Goal: Task Accomplishment & Management: Complete application form

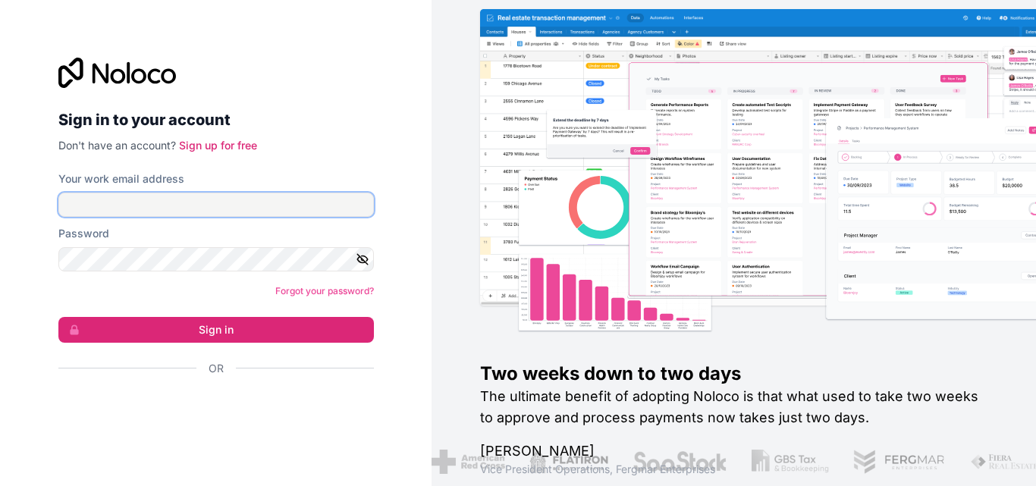
click at [152, 200] on input "Your work email address" at bounding box center [216, 205] width 316 height 24
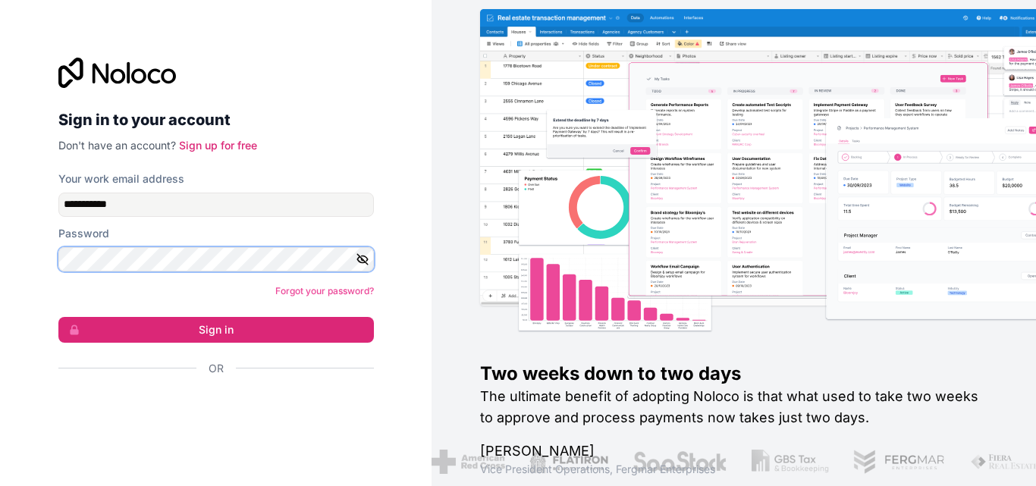
click at [58, 317] on button "Sign in" at bounding box center [216, 330] width 316 height 26
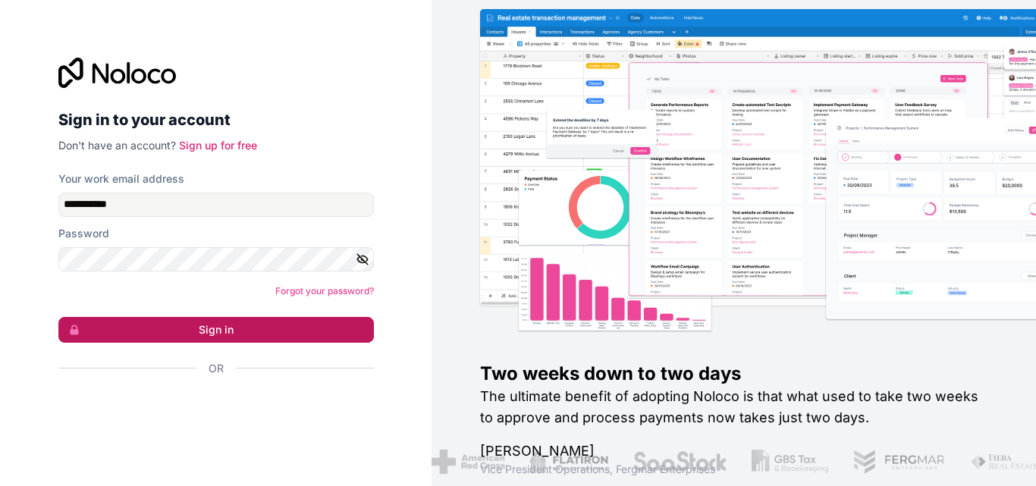
click at [190, 341] on button "Sign in" at bounding box center [216, 330] width 316 height 26
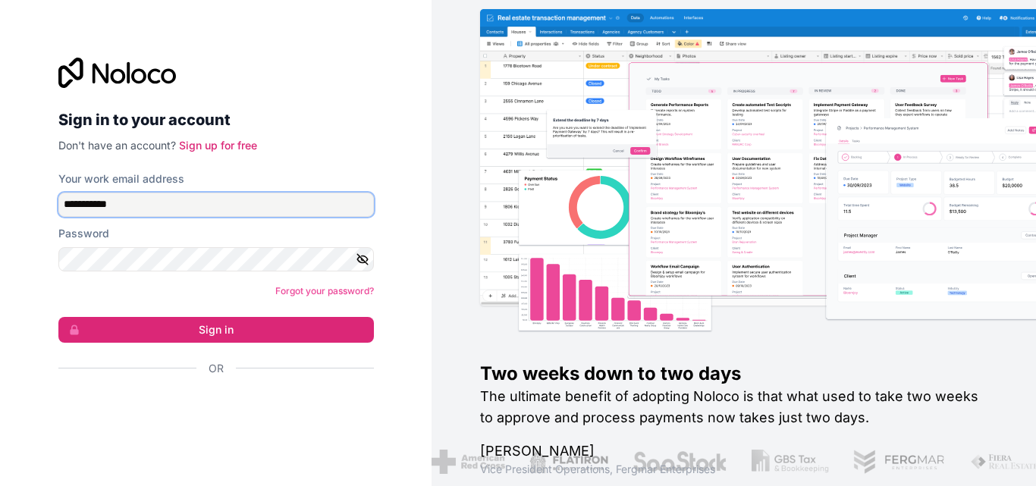
click at [109, 205] on input "**********" at bounding box center [216, 205] width 316 height 24
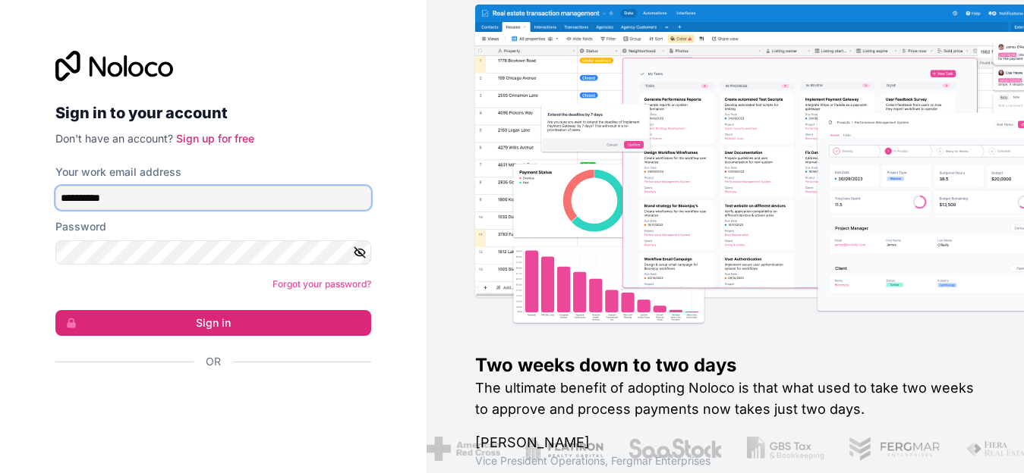
click at [55, 310] on button "Sign in" at bounding box center [213, 323] width 316 height 26
click at [153, 210] on input "**********" at bounding box center [213, 198] width 316 height 24
type input "*"
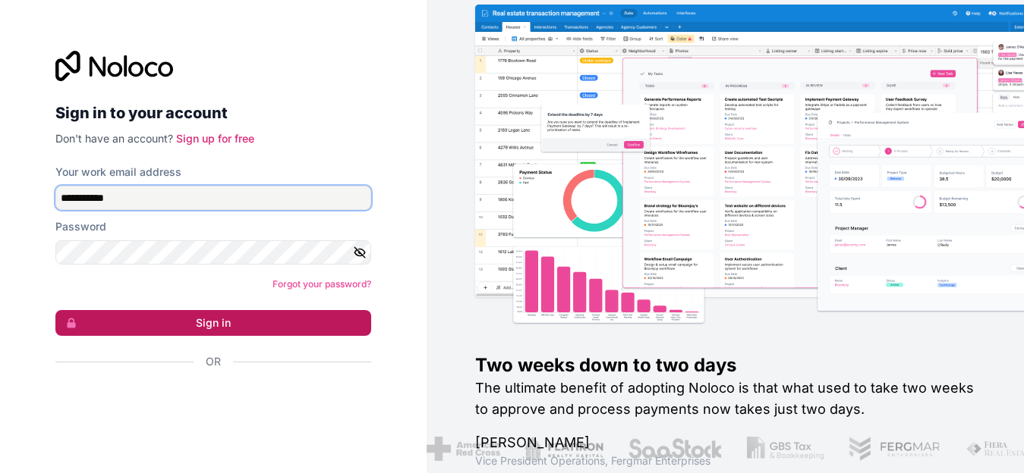
type input "**********"
click at [211, 331] on button "Sign in" at bounding box center [213, 323] width 316 height 26
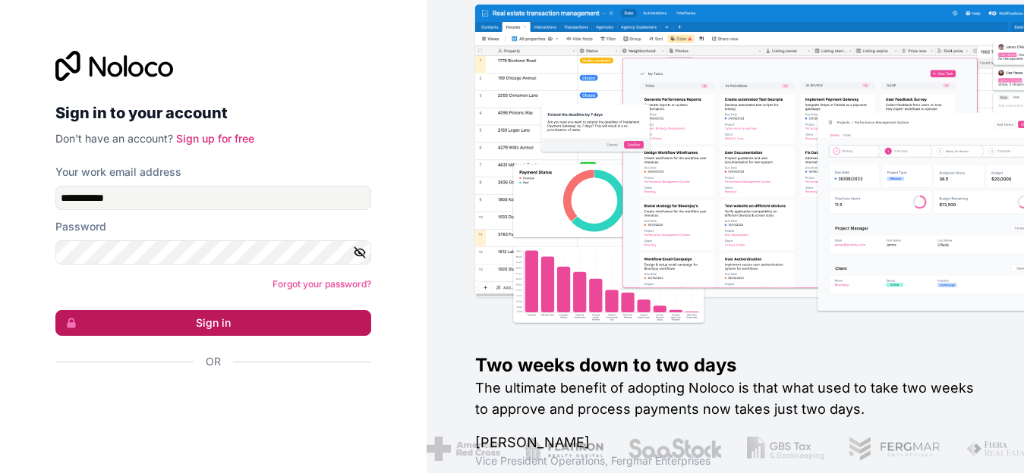
click at [211, 331] on button "Sign in" at bounding box center [213, 323] width 316 height 26
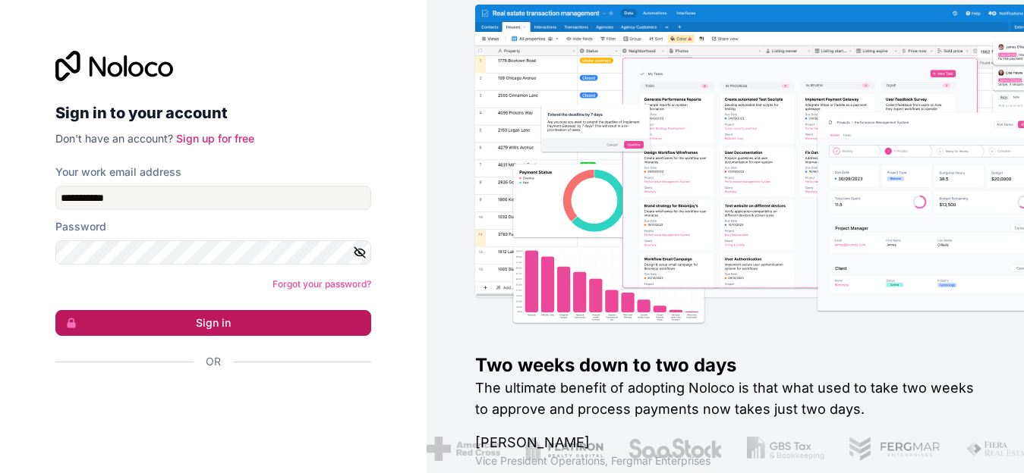
click at [210, 331] on button "Sign in" at bounding box center [213, 323] width 316 height 26
click at [206, 332] on button "Sign in" at bounding box center [213, 323] width 316 height 26
click at [205, 332] on button "Sign in" at bounding box center [213, 323] width 316 height 26
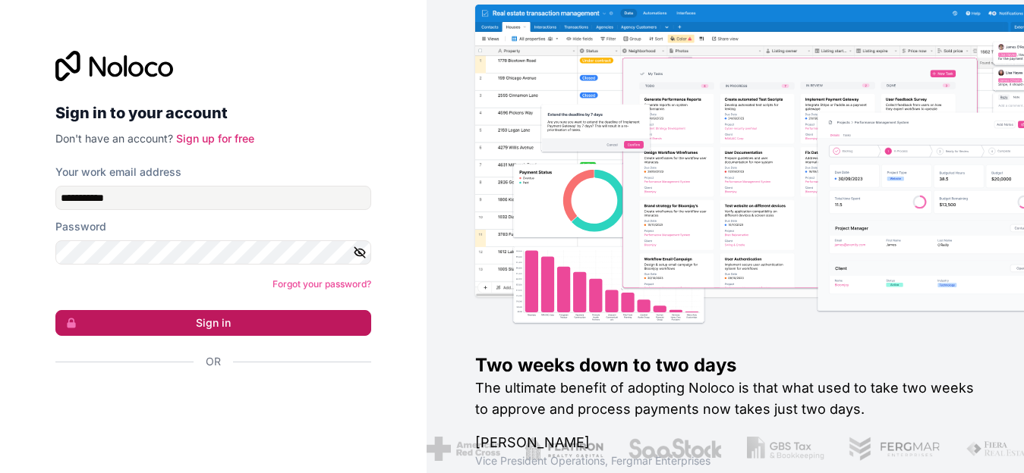
click at [205, 332] on button "Sign in" at bounding box center [213, 323] width 316 height 26
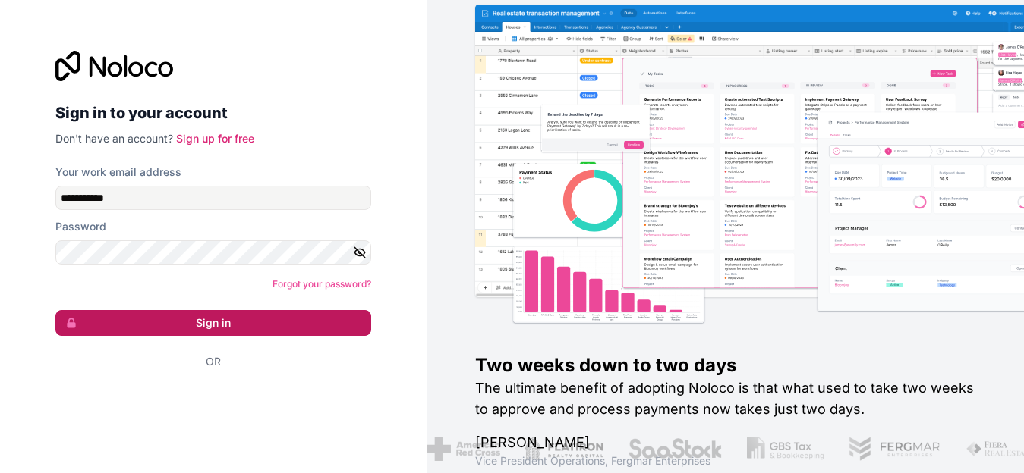
click at [205, 332] on button "Sign in" at bounding box center [213, 323] width 316 height 26
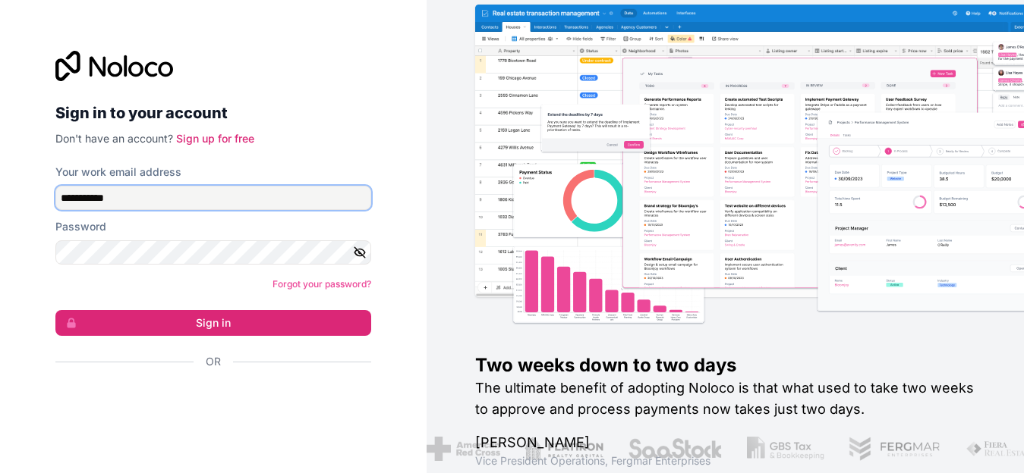
click at [77, 203] on input "**********" at bounding box center [213, 198] width 316 height 24
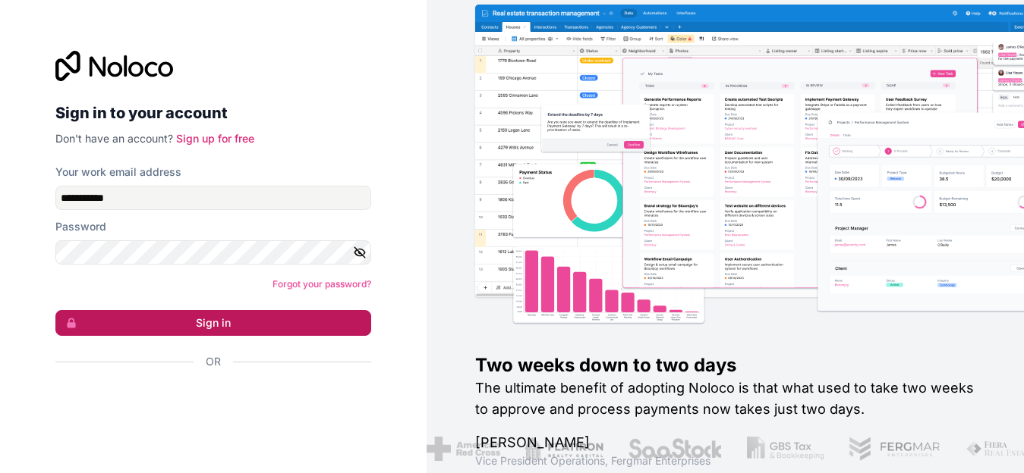
click at [272, 336] on button "Sign in" at bounding box center [213, 323] width 316 height 26
click at [263, 336] on button "Sign in" at bounding box center [213, 323] width 316 height 26
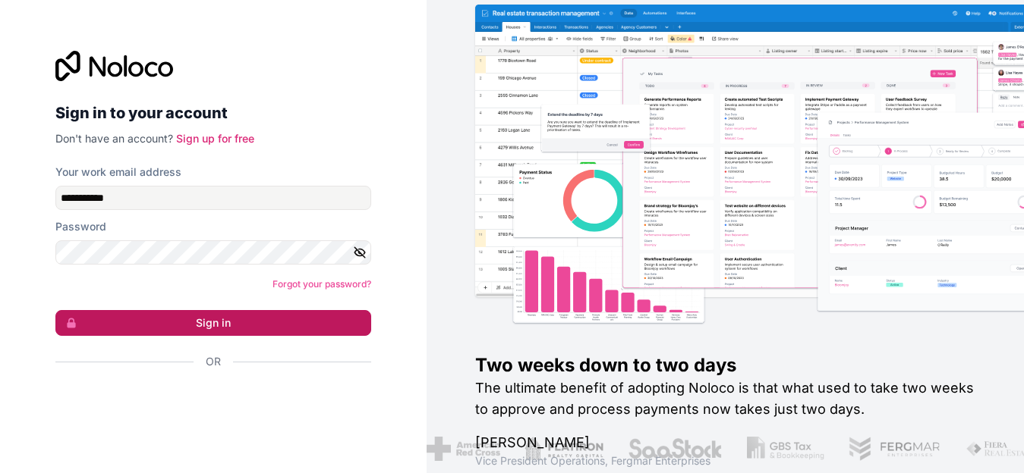
click at [263, 336] on button "Sign in" at bounding box center [213, 323] width 316 height 26
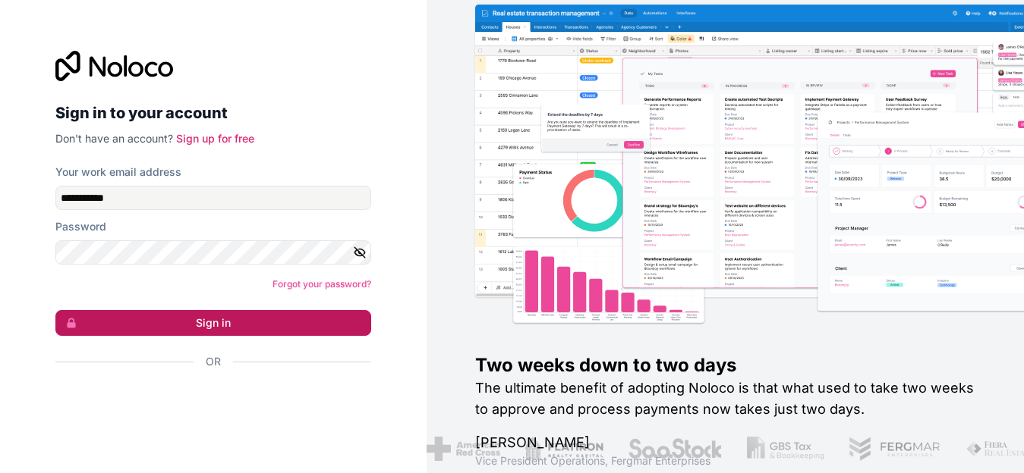
click at [263, 336] on button "Sign in" at bounding box center [213, 323] width 316 height 26
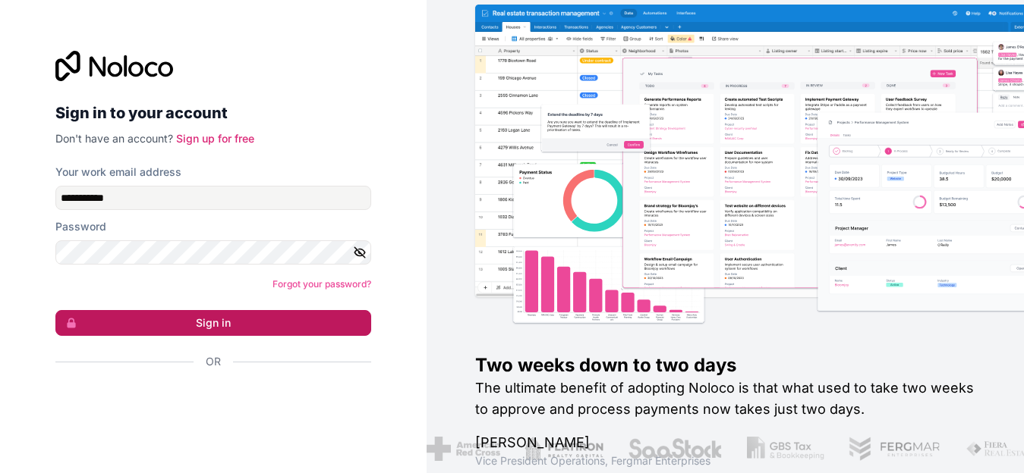
click at [222, 336] on button "Sign in" at bounding box center [213, 323] width 316 height 26
click at [220, 336] on button "Sign in" at bounding box center [213, 323] width 316 height 26
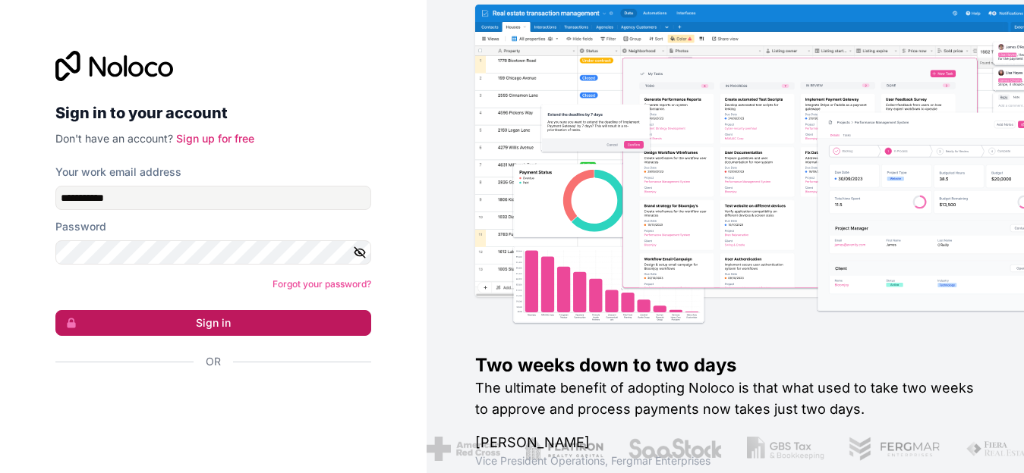
click at [220, 336] on button "Sign in" at bounding box center [213, 323] width 316 height 26
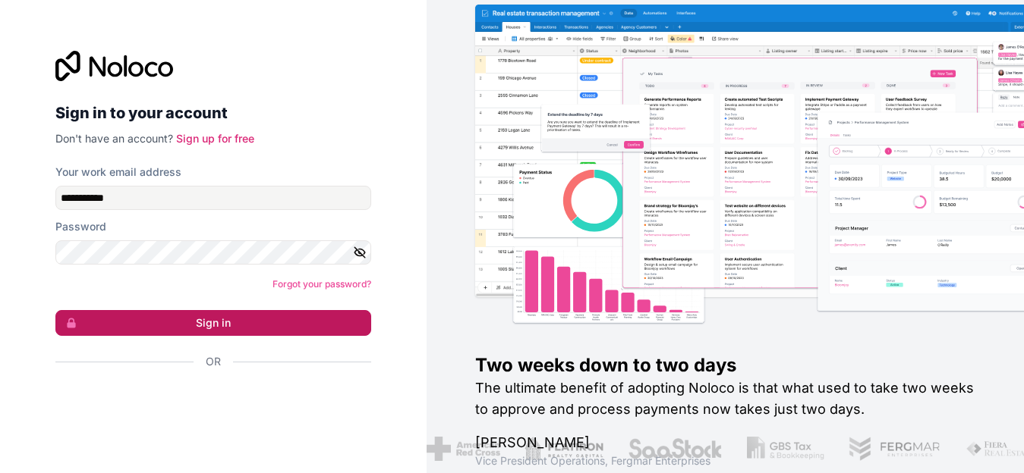
click at [220, 336] on button "Sign in" at bounding box center [213, 323] width 316 height 26
